Goal: Transaction & Acquisition: Purchase product/service

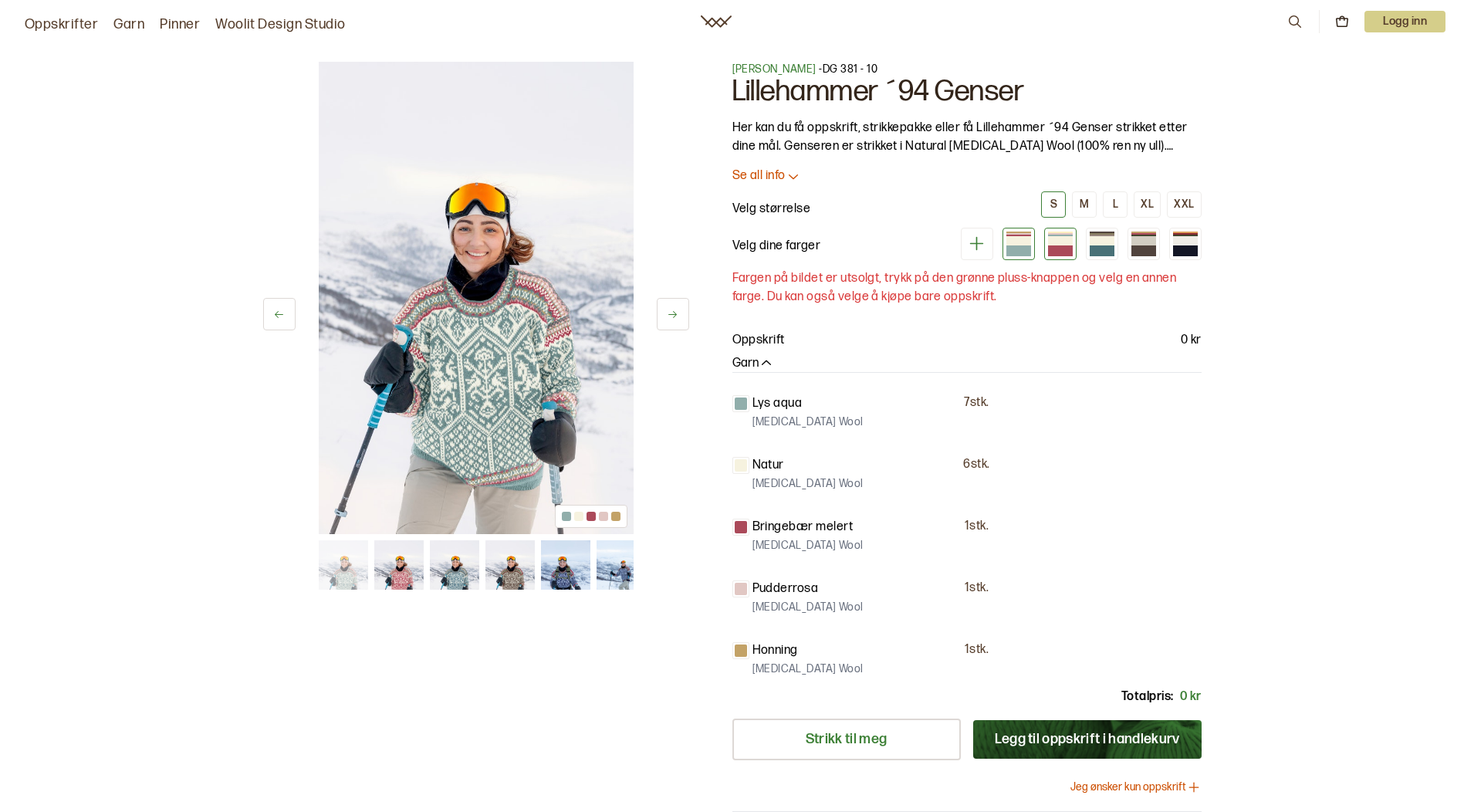
click at [1064, 250] on div at bounding box center [1060, 251] width 25 height 11
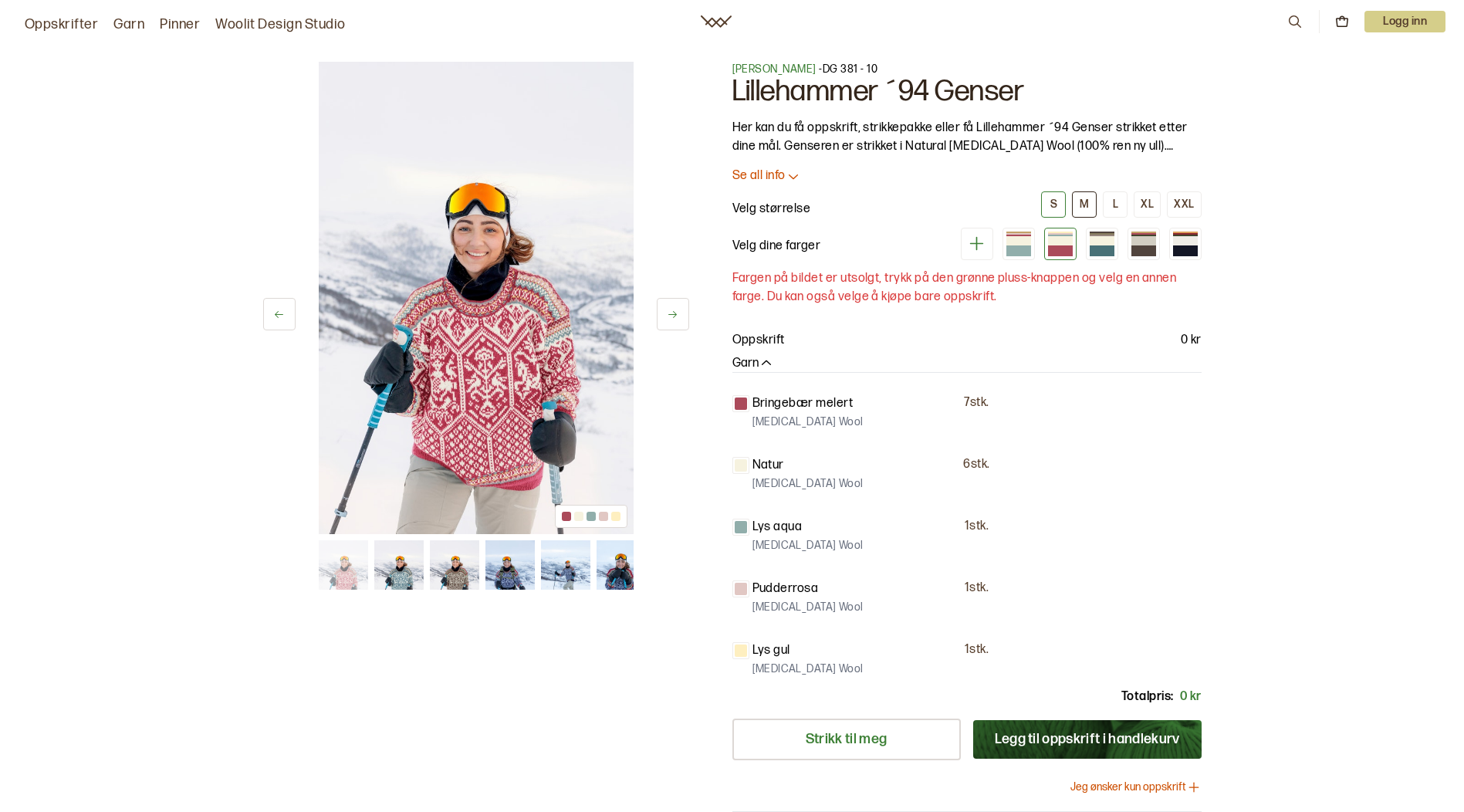
click at [1082, 199] on div "M" at bounding box center [1085, 204] width 9 height 14
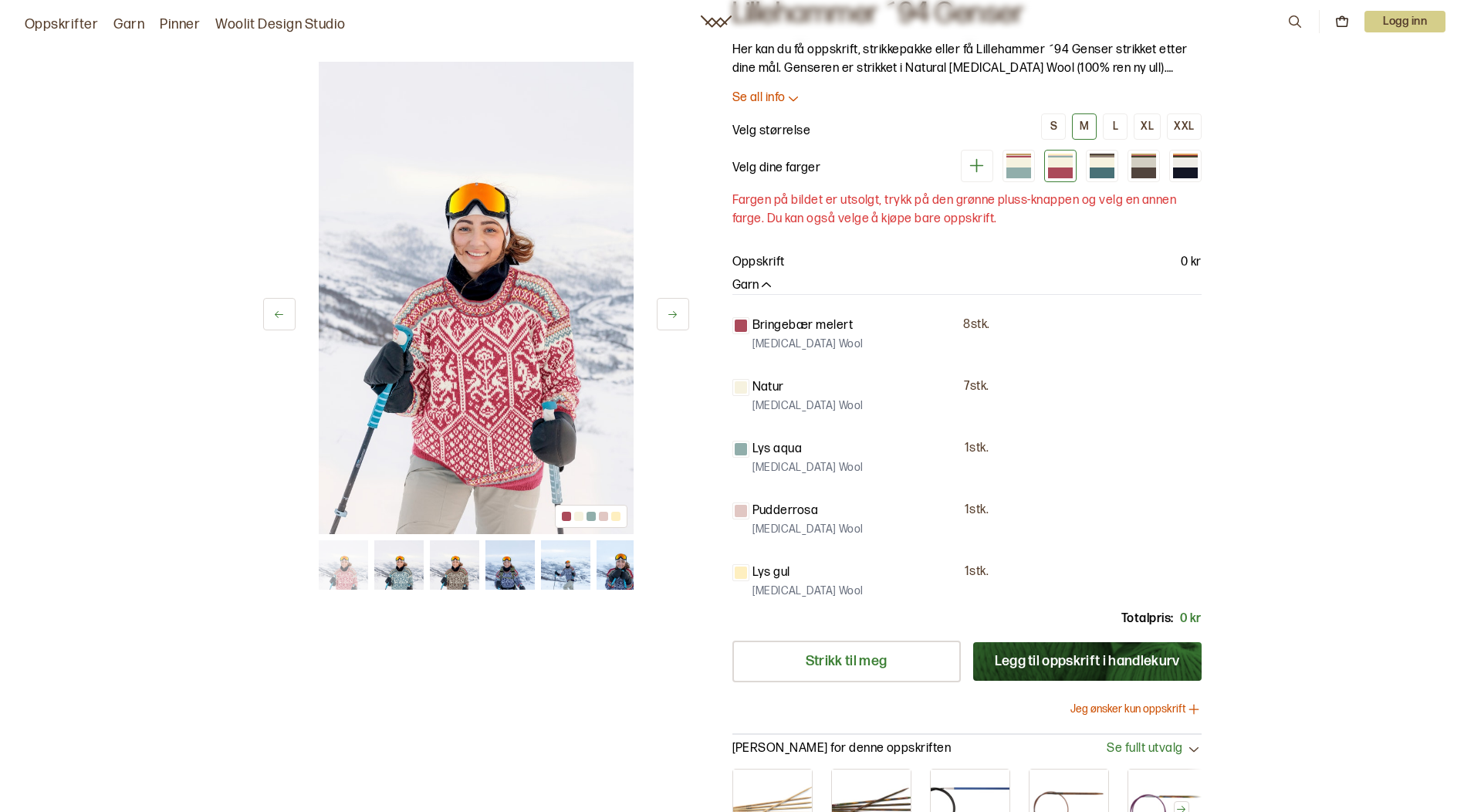
scroll to position [77, 0]
click at [1057, 127] on div "S" at bounding box center [1055, 127] width 7 height 14
click at [1119, 123] on div "L" at bounding box center [1116, 127] width 5 height 14
click at [1087, 130] on div "M" at bounding box center [1085, 127] width 9 height 14
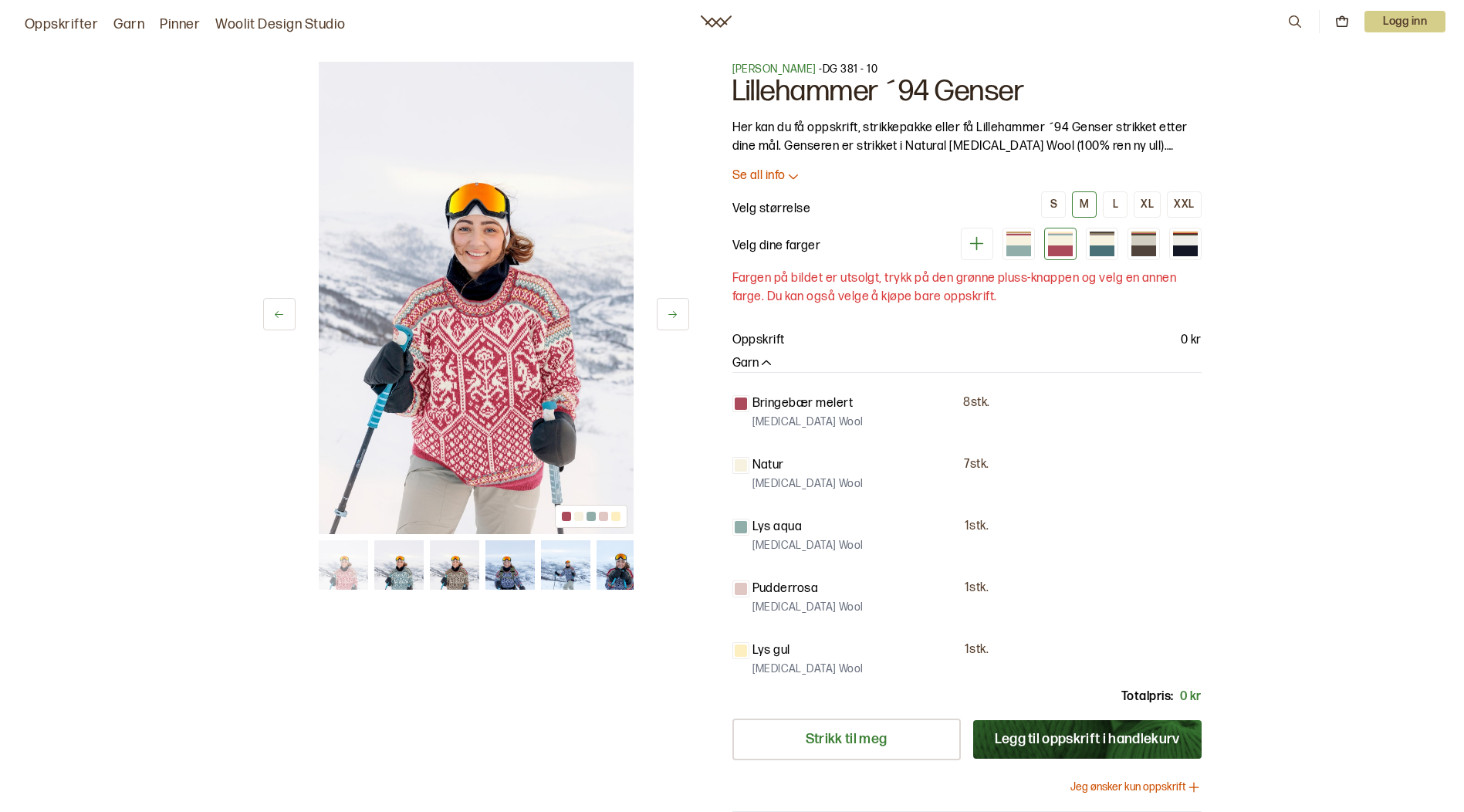
click at [767, 173] on p "Se all info" at bounding box center [759, 177] width 53 height 16
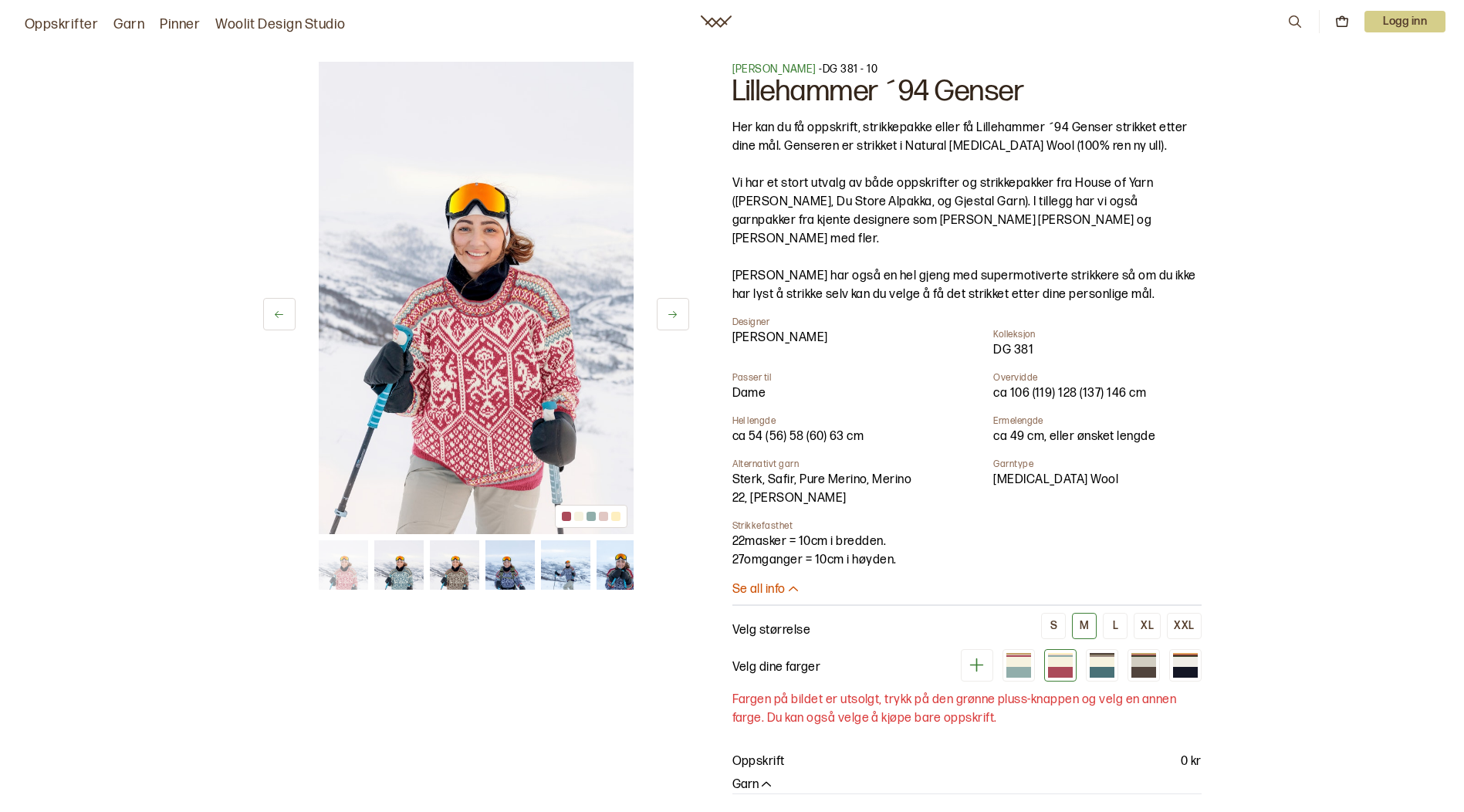
click at [474, 267] on img at bounding box center [477, 298] width 315 height 472
drag, startPoint x: 485, startPoint y: 264, endPoint x: 451, endPoint y: 200, distance: 72.5
click at [451, 200] on img at bounding box center [477, 298] width 315 height 472
